Goal: Navigation & Orientation: Find specific page/section

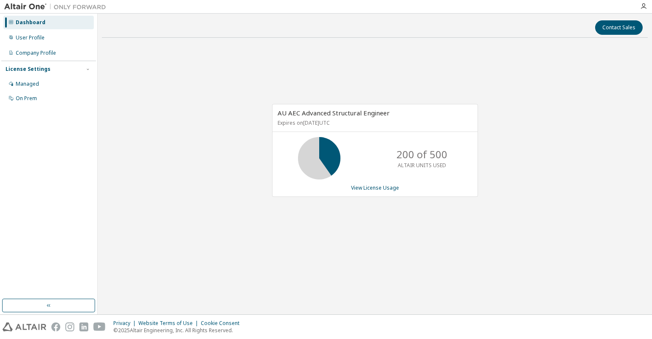
click at [491, 71] on div "AU AEC Advanced Structural Engineer Expires on [DATE] UTC 200 of 500 ALTAIR UNI…" at bounding box center [375, 155] width 546 height 220
click at [48, 39] on div "User Profile" at bounding box center [48, 38] width 90 height 14
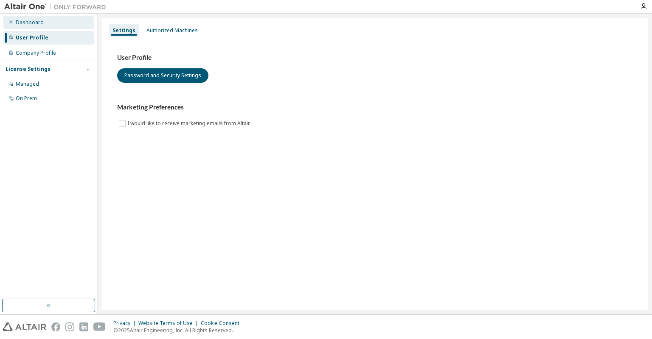
click at [42, 23] on div "Dashboard" at bounding box center [48, 23] width 90 height 14
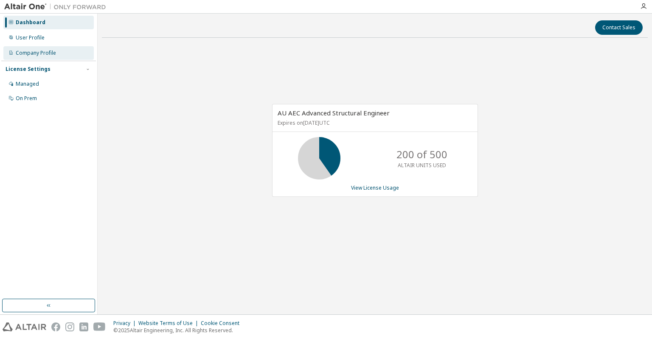
click at [39, 53] on div "Company Profile" at bounding box center [36, 53] width 40 height 7
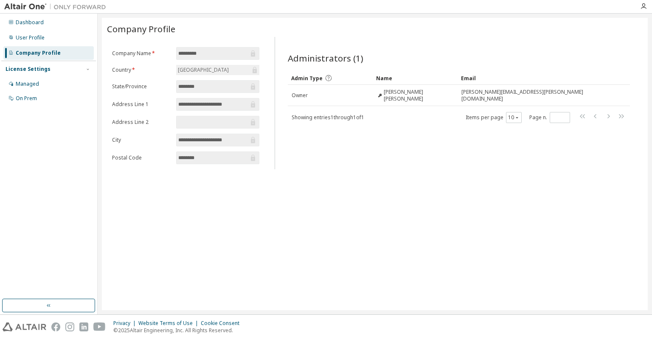
click at [523, 153] on div "Administrators (1) Clear Load Save Save As Field Operator Value Select filter S…" at bounding box center [459, 105] width 363 height 127
click at [30, 35] on div "User Profile" at bounding box center [30, 37] width 29 height 7
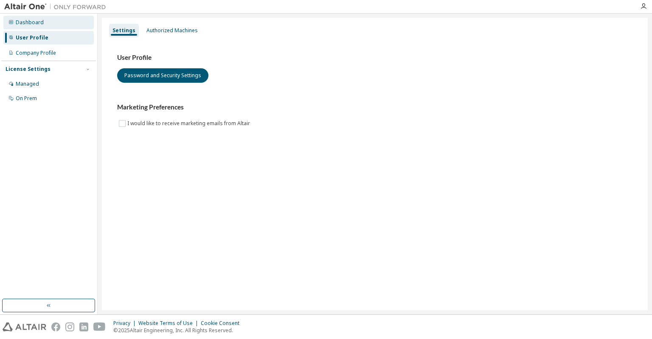
click at [34, 22] on div "Dashboard" at bounding box center [30, 22] width 28 height 7
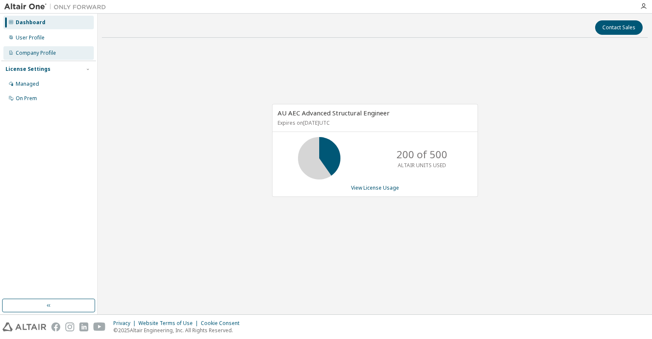
click at [21, 53] on div "Company Profile" at bounding box center [36, 53] width 40 height 7
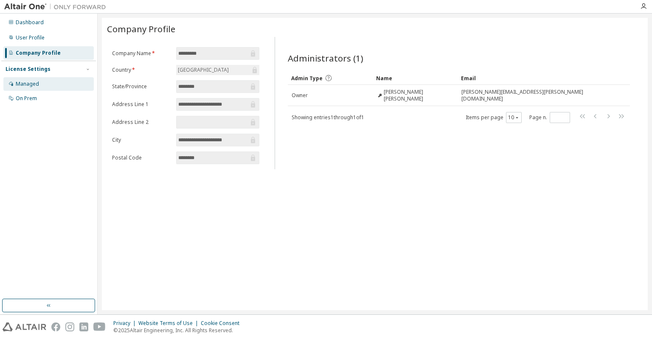
click at [34, 83] on div "Managed" at bounding box center [27, 84] width 23 height 7
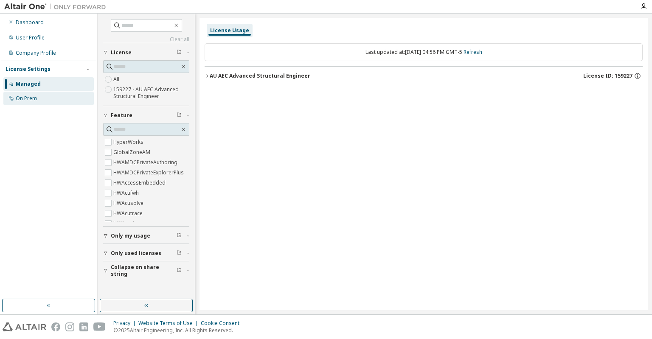
click at [24, 97] on div "On Prem" at bounding box center [26, 98] width 21 height 7
